Goal: Task Accomplishment & Management: Manage account settings

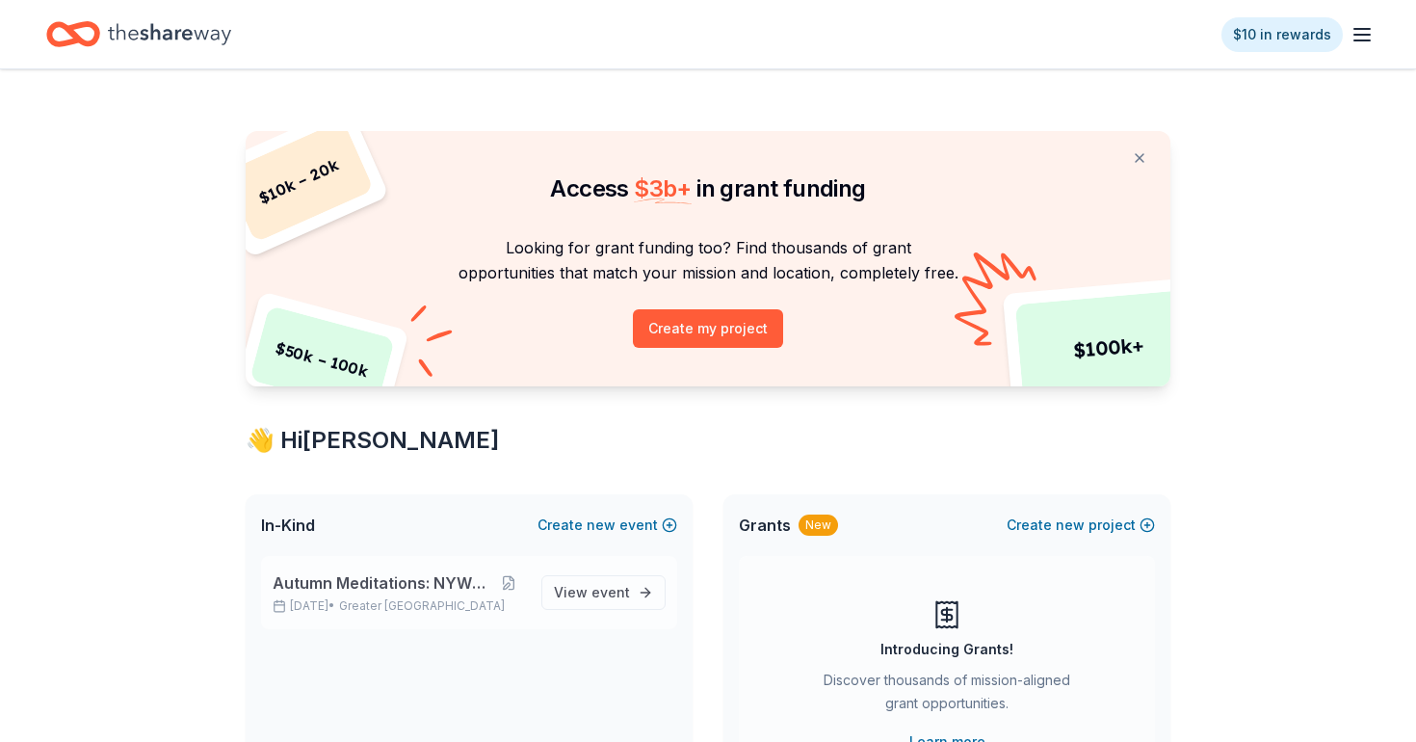
click at [345, 600] on p "[DATE] • Greater [GEOGRAPHIC_DATA]" at bounding box center [399, 605] width 253 height 15
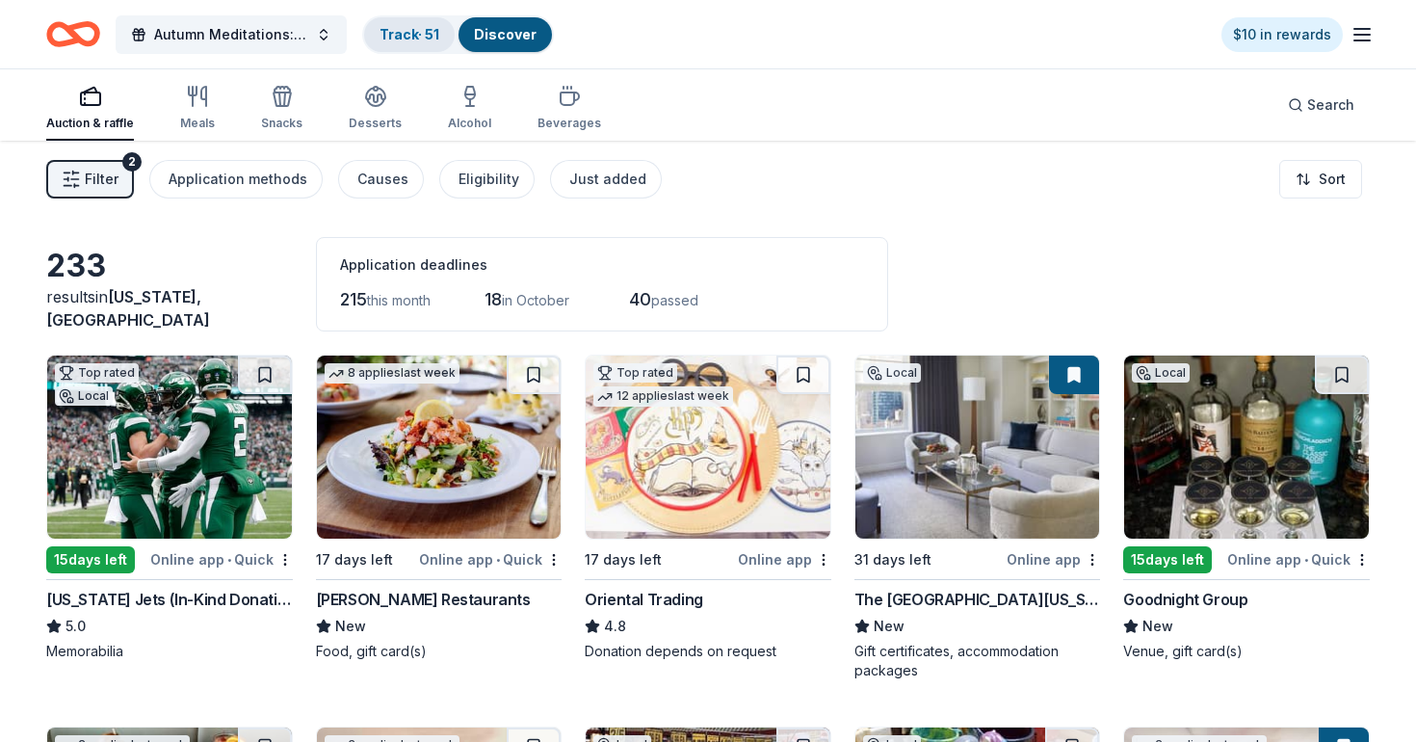
click at [430, 29] on link "Track · 51" at bounding box center [409, 34] width 60 height 16
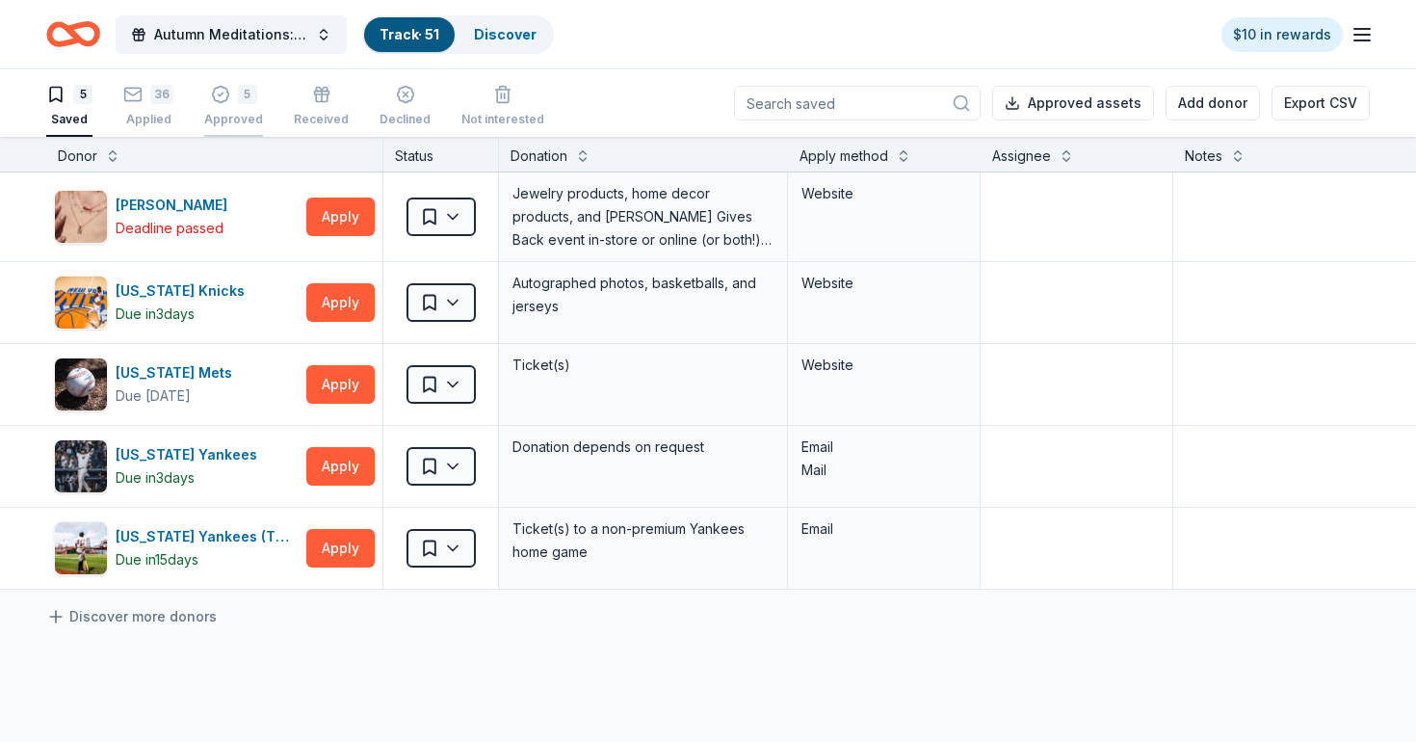
click at [233, 118] on div "Approved" at bounding box center [233, 119] width 59 height 15
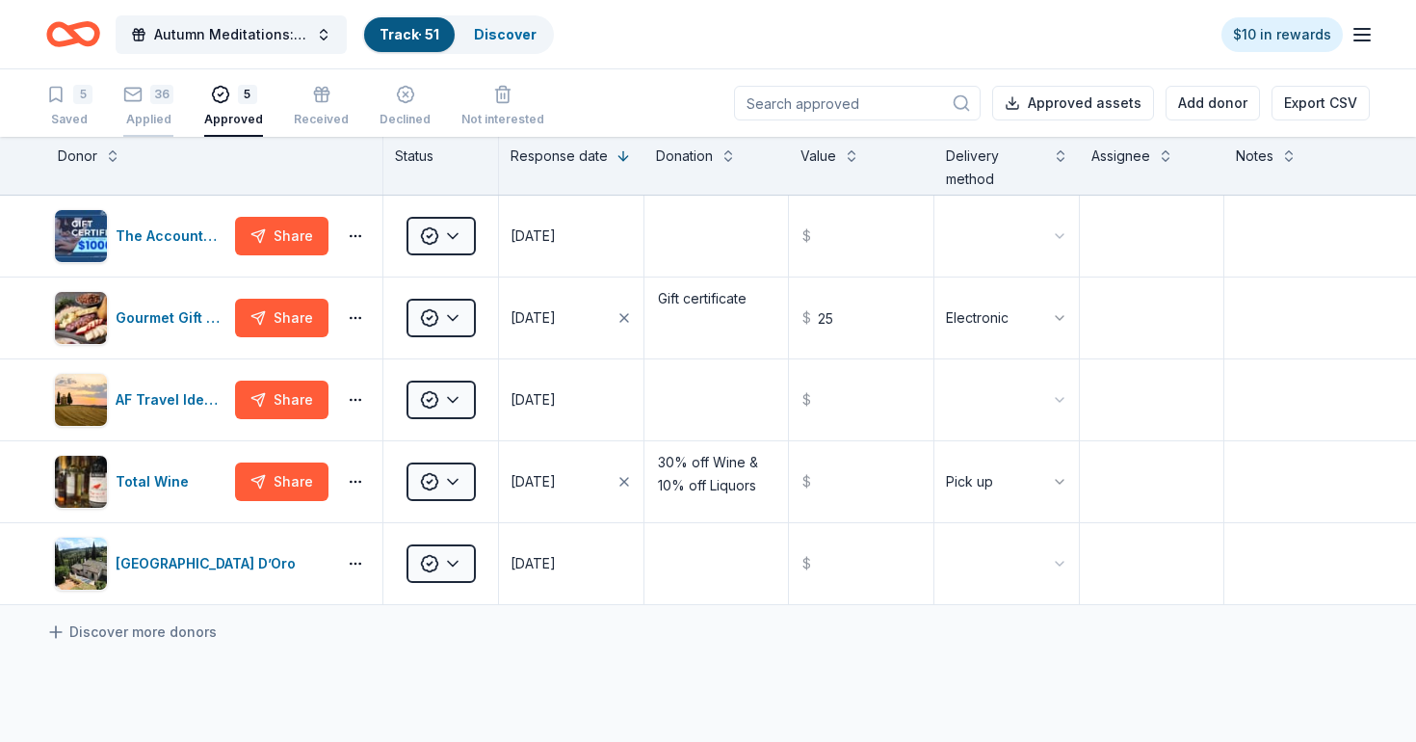
click at [141, 115] on div "Applied" at bounding box center [148, 119] width 50 height 15
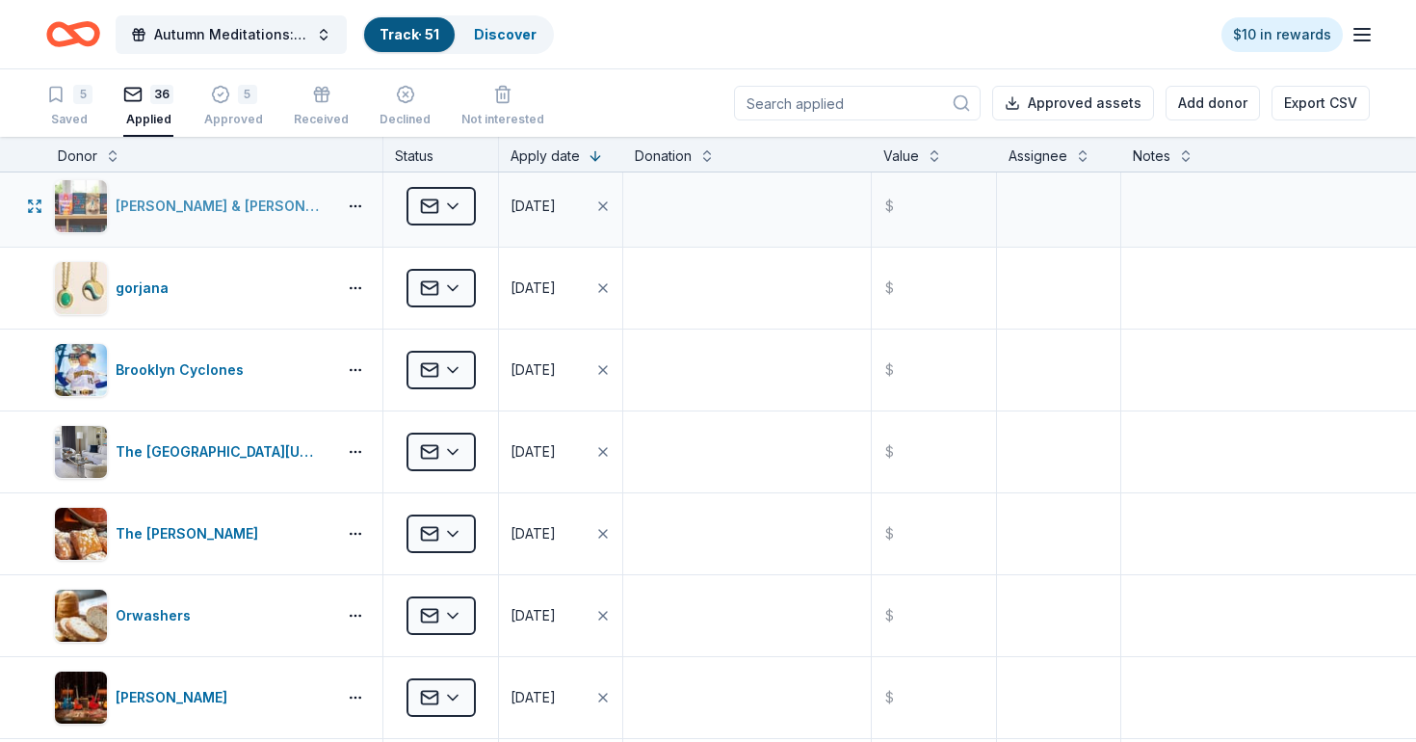
scroll to position [96, 0]
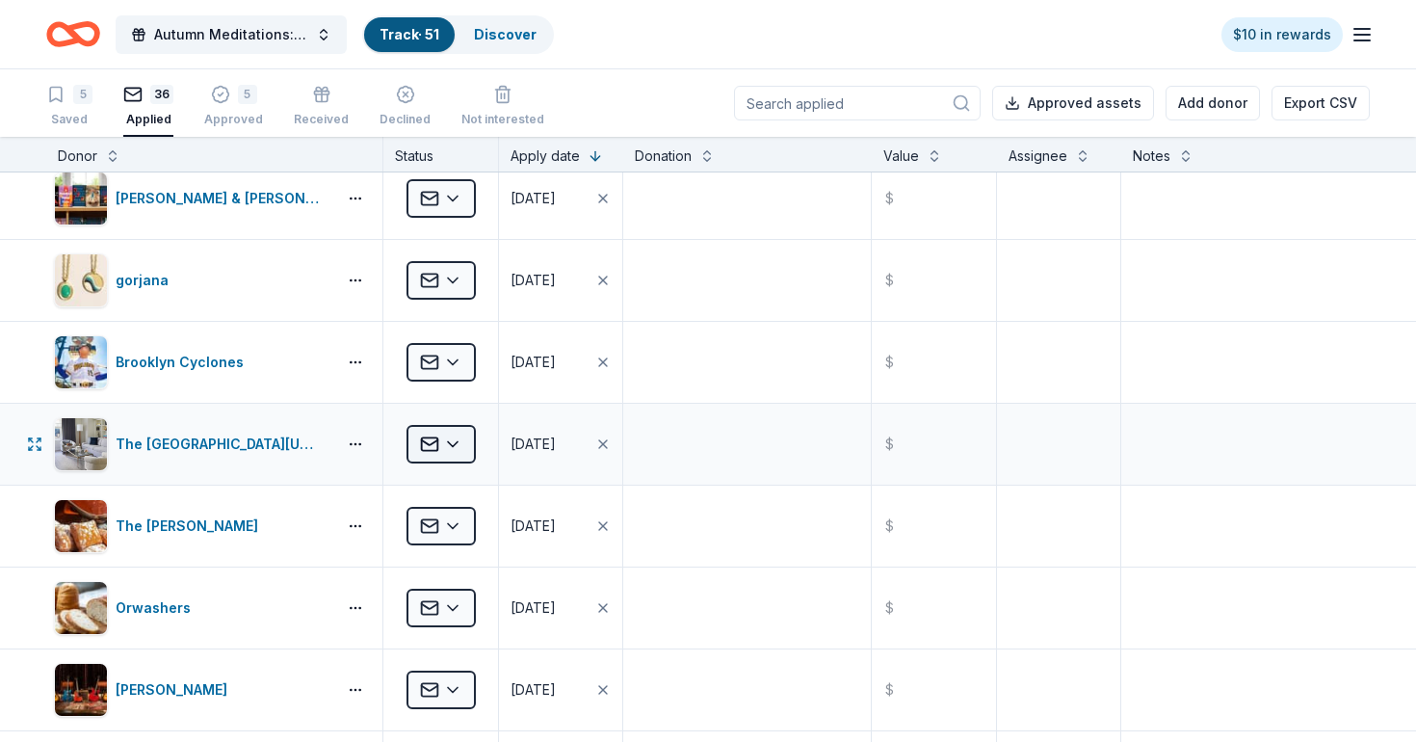
click at [462, 444] on html "Autumn Meditations: NYWC at 41 Track · 51 Discover $10 in rewards 5 Saved 36 Ap…" at bounding box center [708, 371] width 1416 height 742
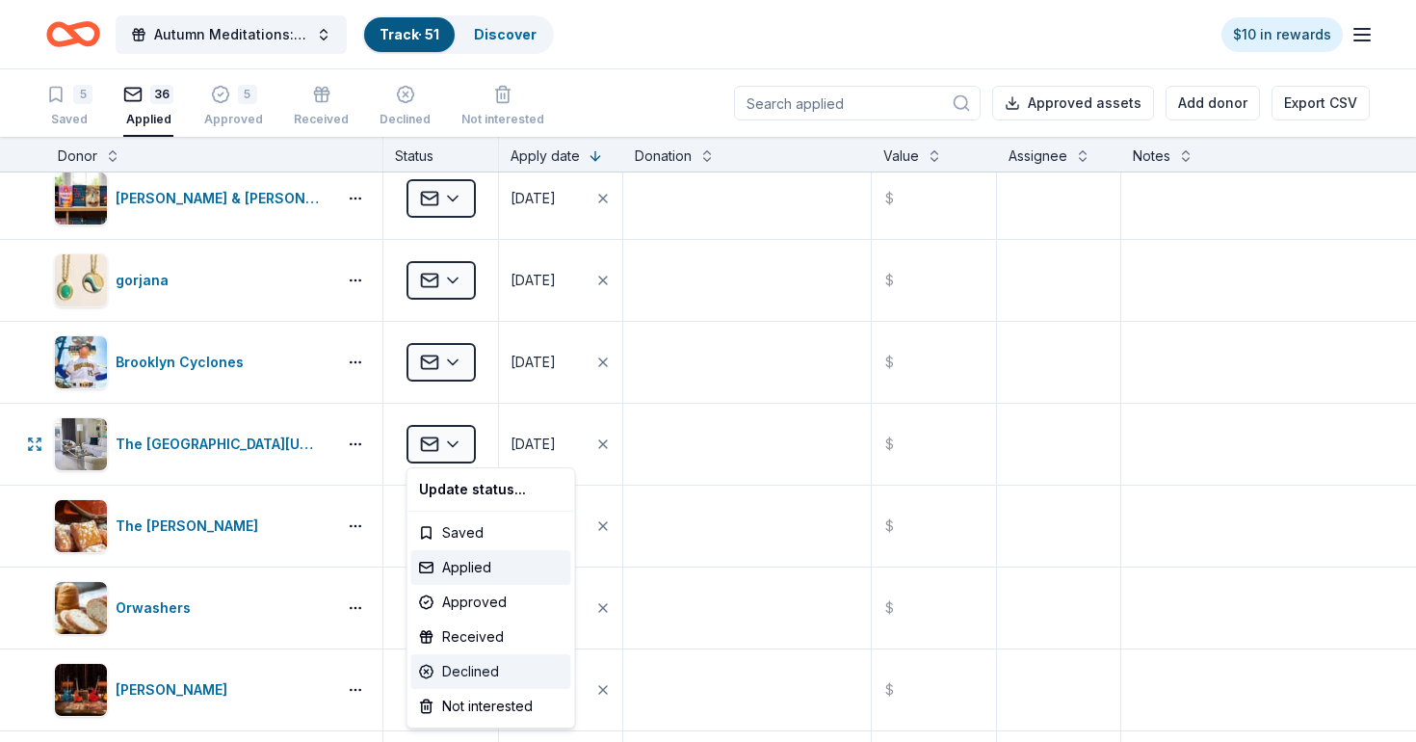
click at [483, 675] on div "Declined" at bounding box center [491, 671] width 160 height 35
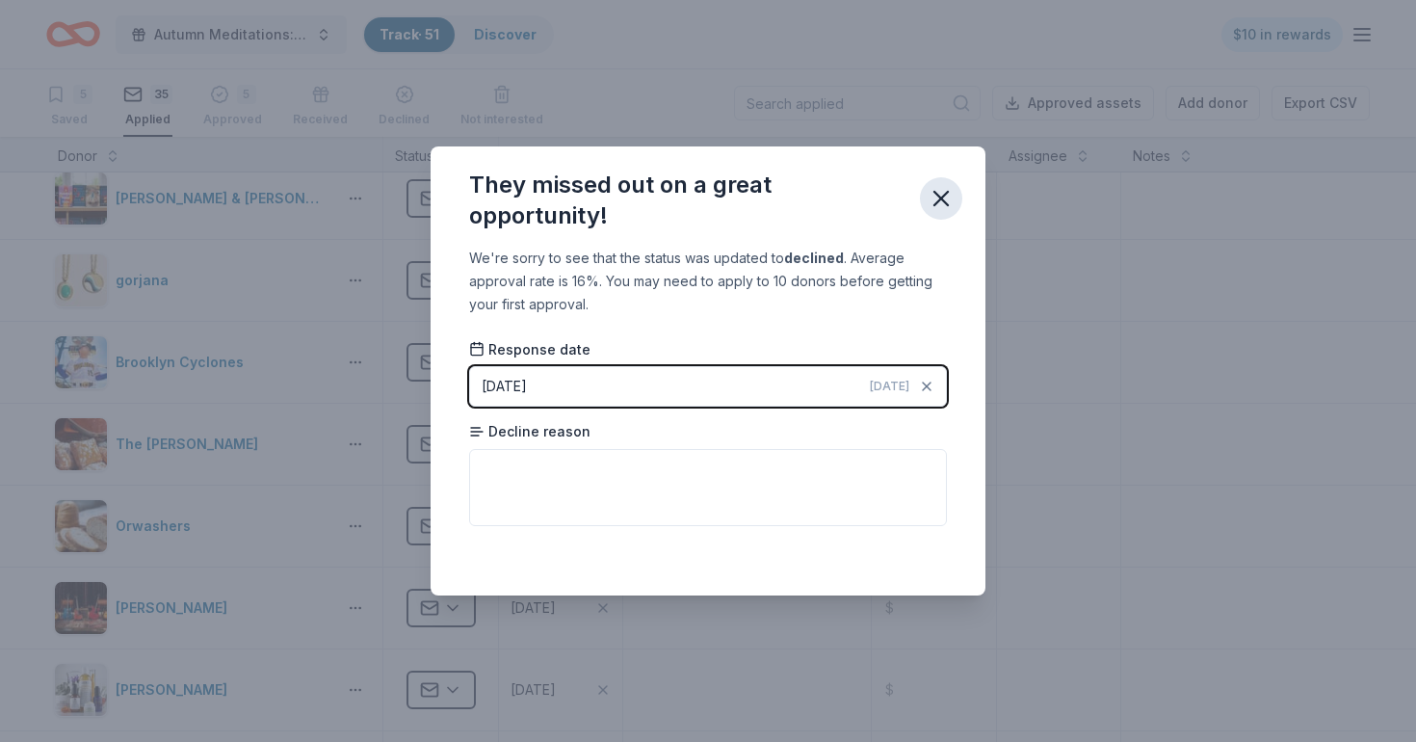
click at [939, 199] on icon "button" at bounding box center [940, 198] width 13 height 13
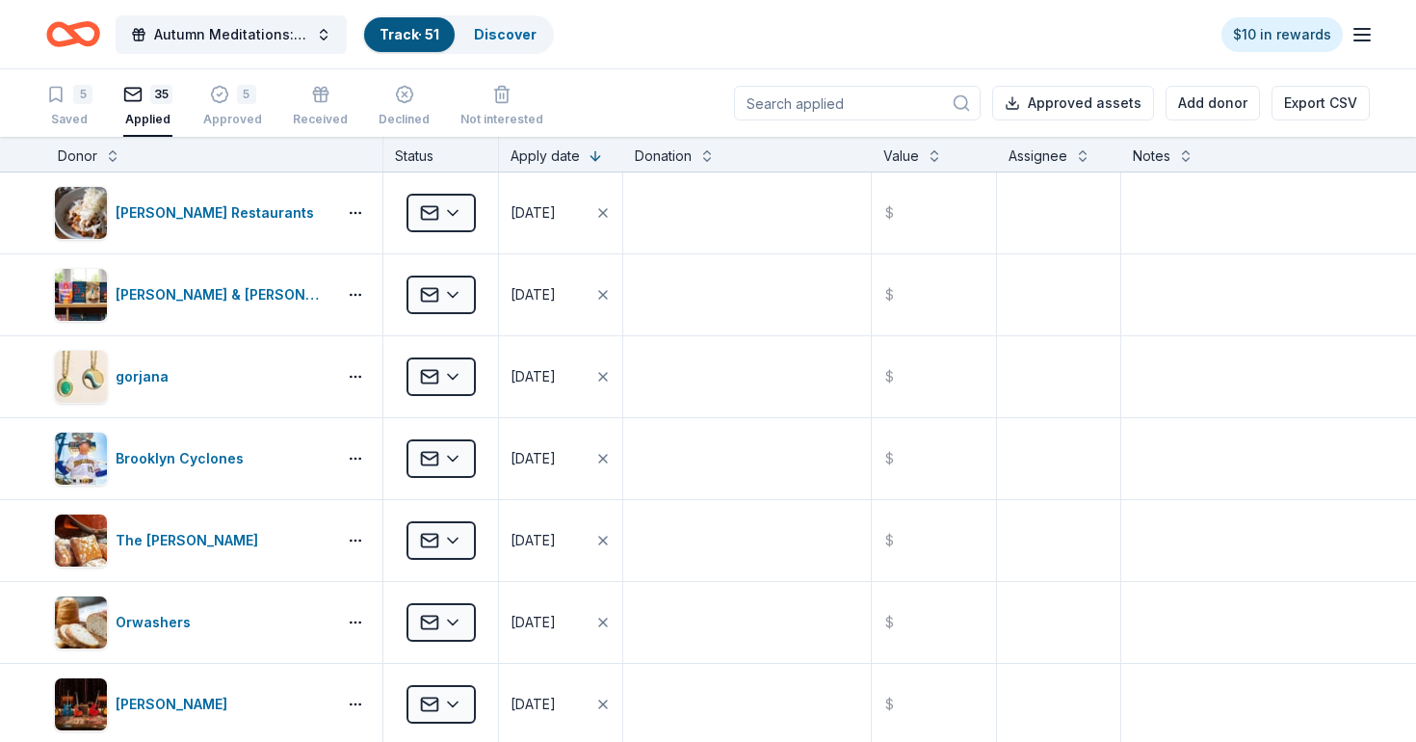
scroll to position [0, 0]
click at [1361, 36] on icon "button" at bounding box center [1361, 34] width 23 height 23
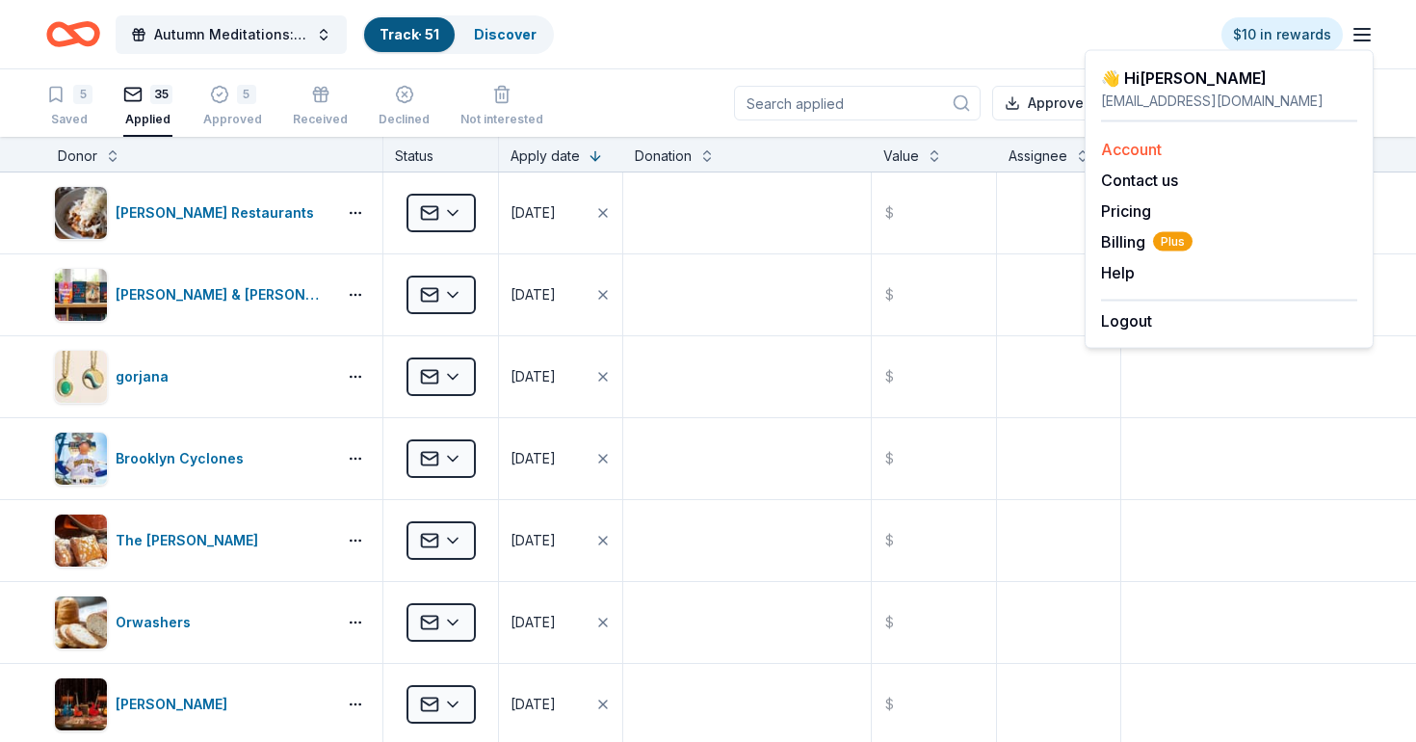
click at [1141, 150] on link "Account" at bounding box center [1131, 149] width 61 height 19
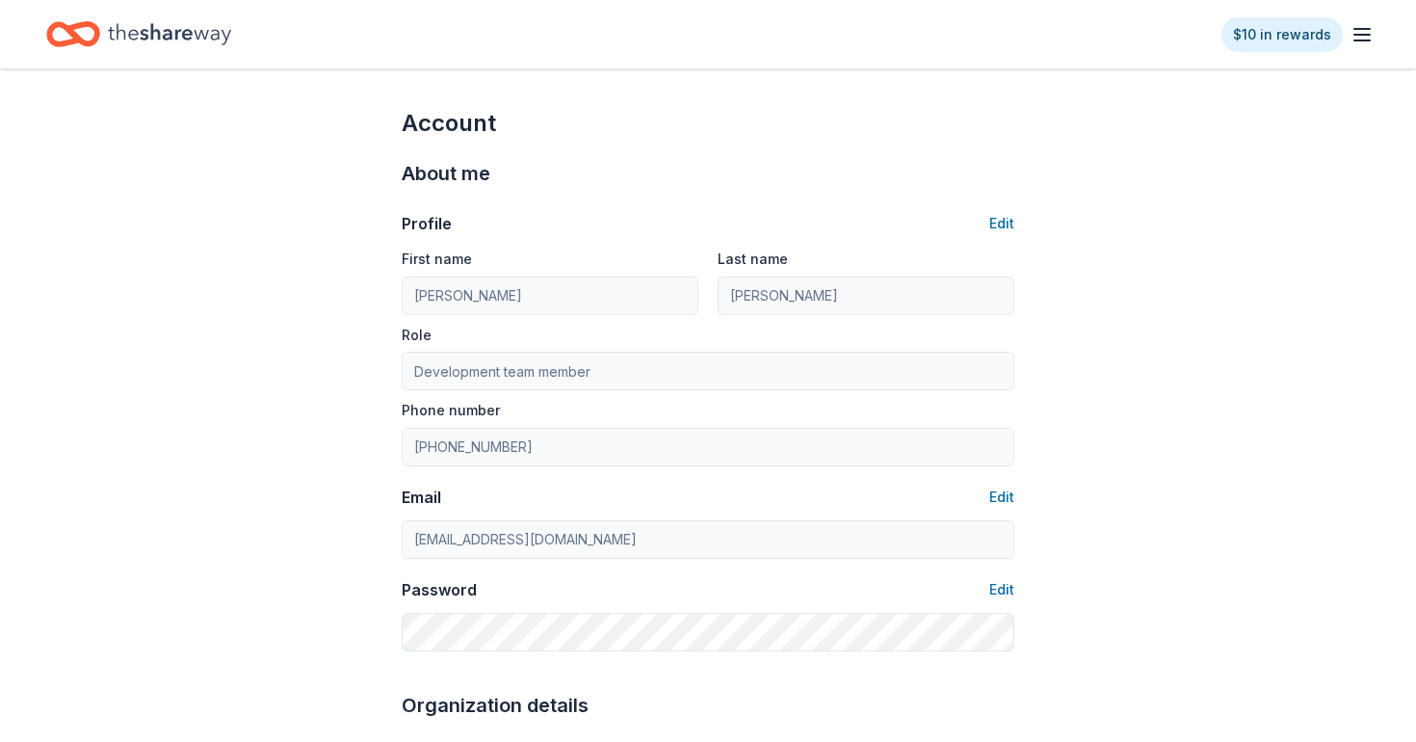
click at [1359, 33] on icon "button" at bounding box center [1361, 34] width 23 height 23
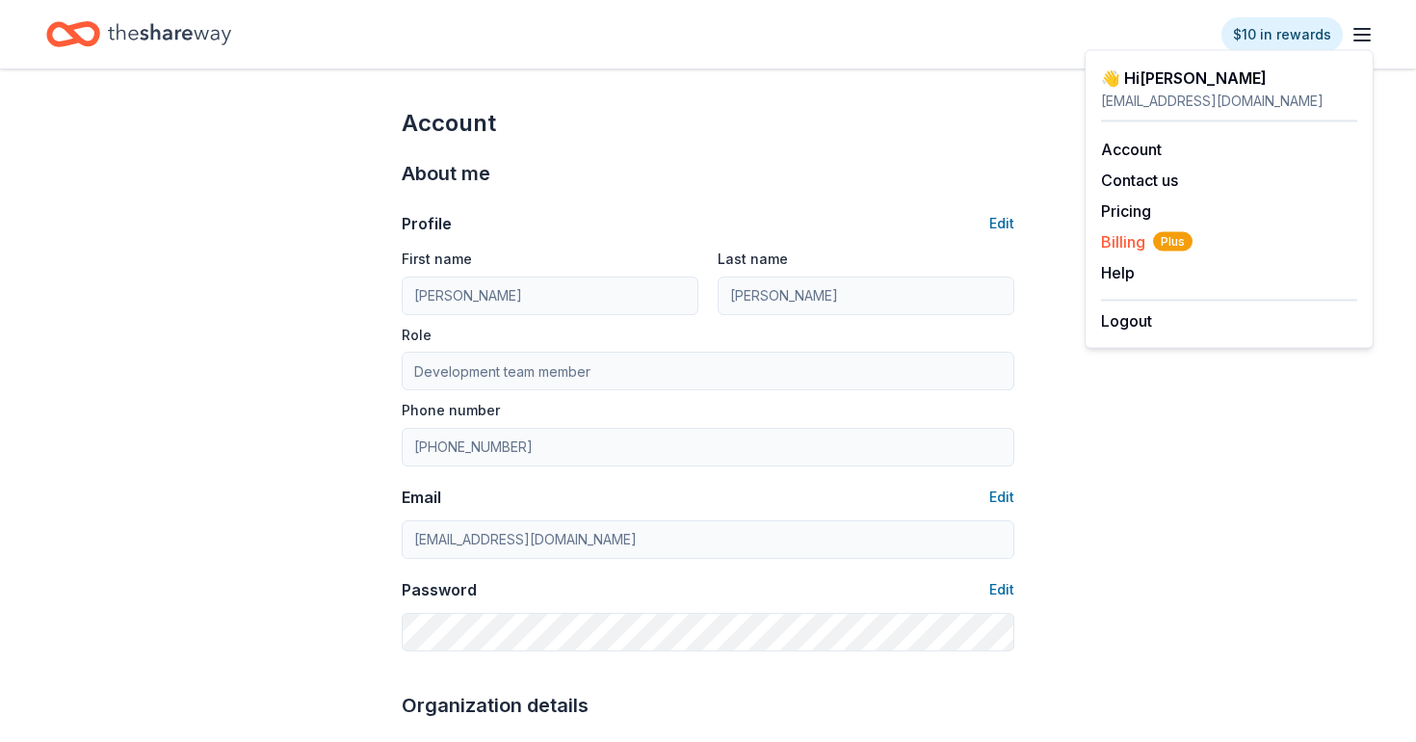
click at [1134, 244] on span "Billing Plus" at bounding box center [1146, 241] width 91 height 23
